Goal: Information Seeking & Learning: Compare options

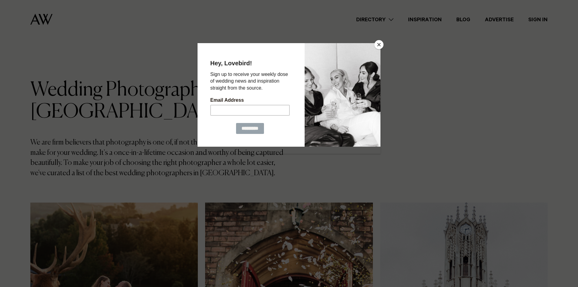
click at [380, 46] on button "Close" at bounding box center [379, 44] width 9 height 9
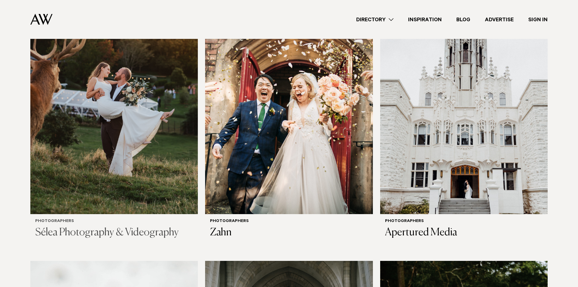
scroll to position [207, 0]
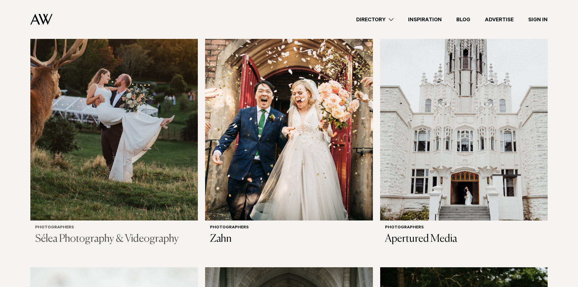
click at [141, 183] on img at bounding box center [114, 107] width 168 height 225
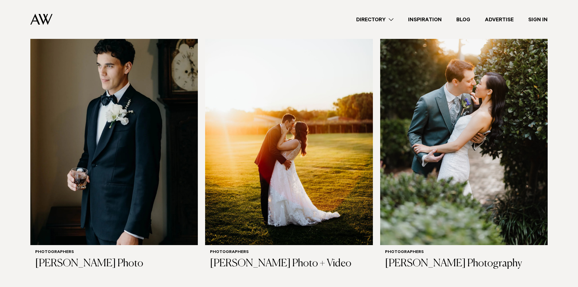
scroll to position [1541, 0]
click at [288, 175] on img at bounding box center [289, 132] width 168 height 225
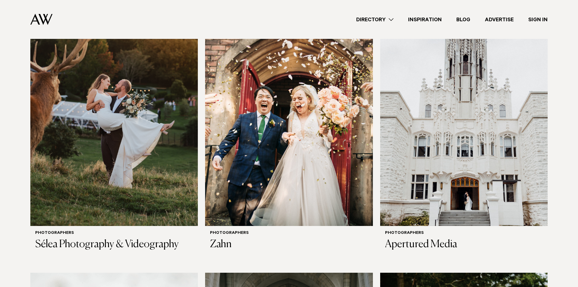
scroll to position [201, 0]
click at [275, 173] on img at bounding box center [289, 113] width 168 height 225
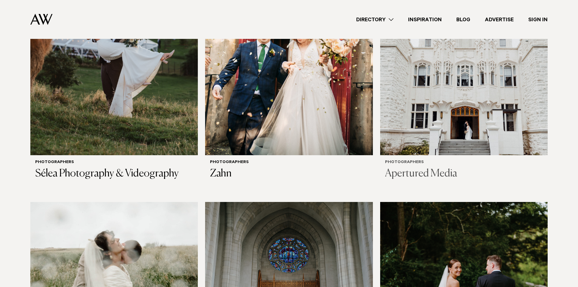
click at [447, 145] on img at bounding box center [464, 42] width 168 height 225
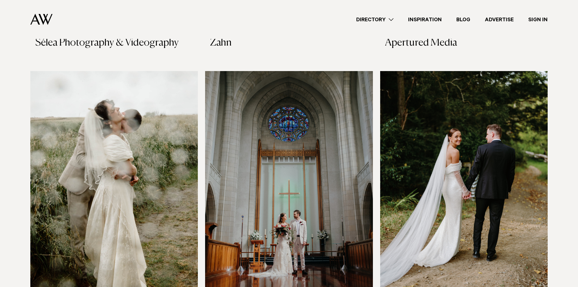
scroll to position [489, 0]
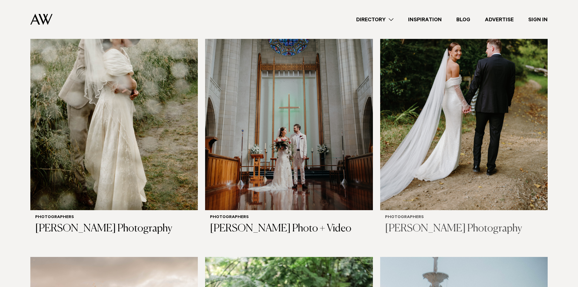
click at [446, 143] on img at bounding box center [464, 97] width 168 height 225
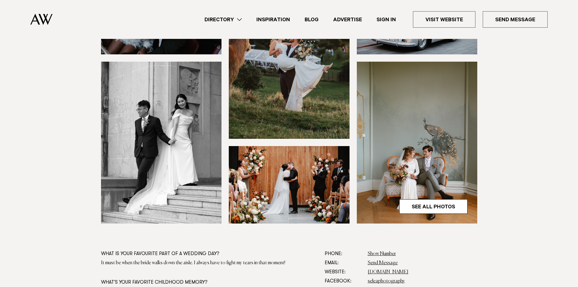
scroll to position [323, 0]
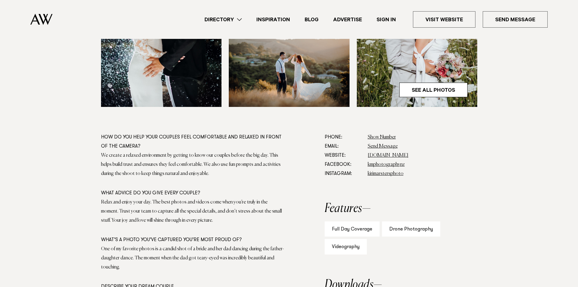
scroll to position [271, 0]
click at [409, 157] on link "www.kmarstersphotography.com" at bounding box center [388, 155] width 41 height 5
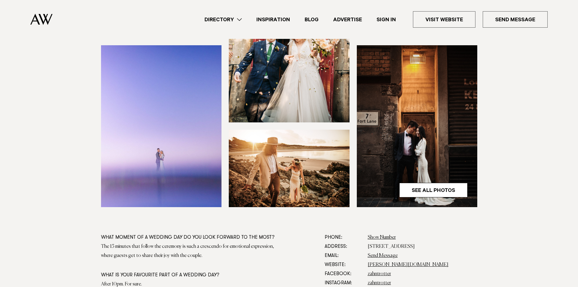
scroll to position [171, 0]
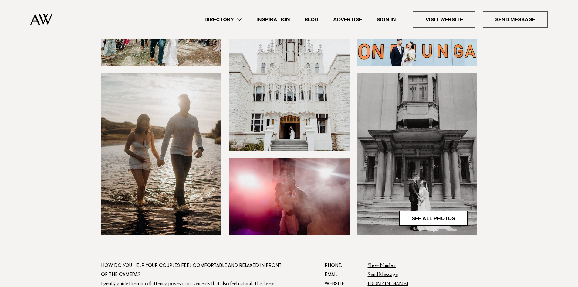
scroll to position [138, 0]
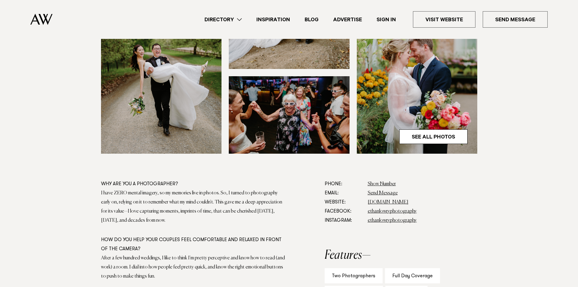
scroll to position [275, 0]
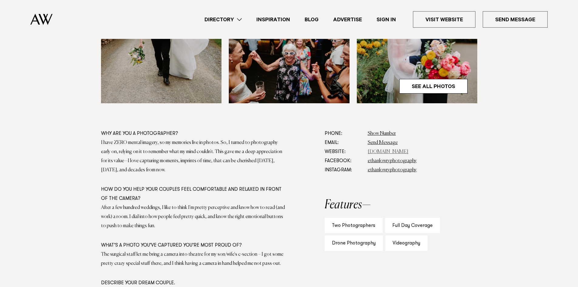
click at [393, 151] on link "[DOMAIN_NAME]" at bounding box center [388, 151] width 41 height 5
